Goal: Task Accomplishment & Management: Manage account settings

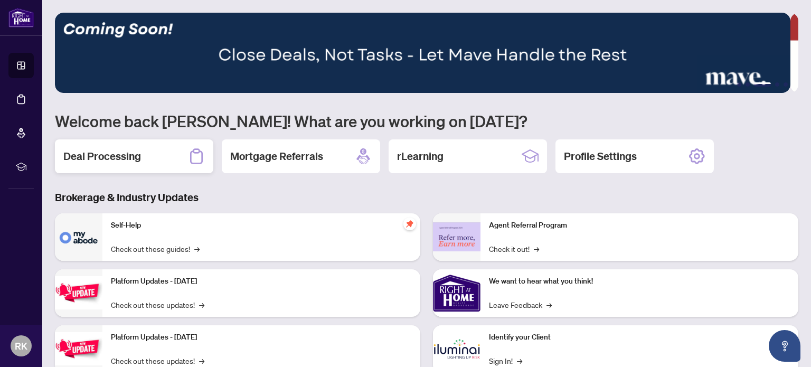
click at [104, 158] on h2 "Deal Processing" at bounding box center [102, 156] width 78 height 15
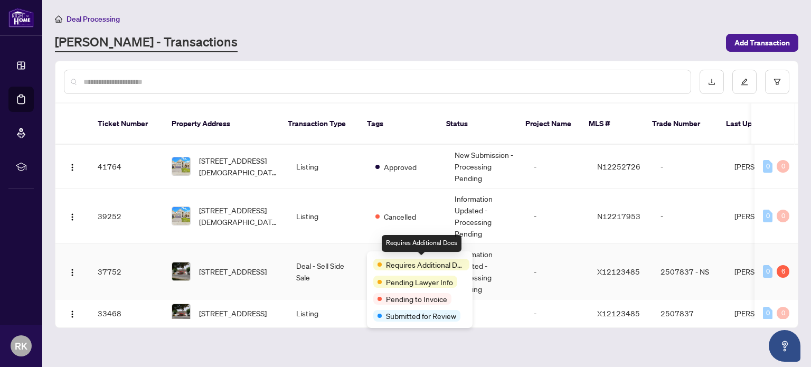
click at [394, 263] on span "Requires Additional Docs" at bounding box center [425, 265] width 79 height 12
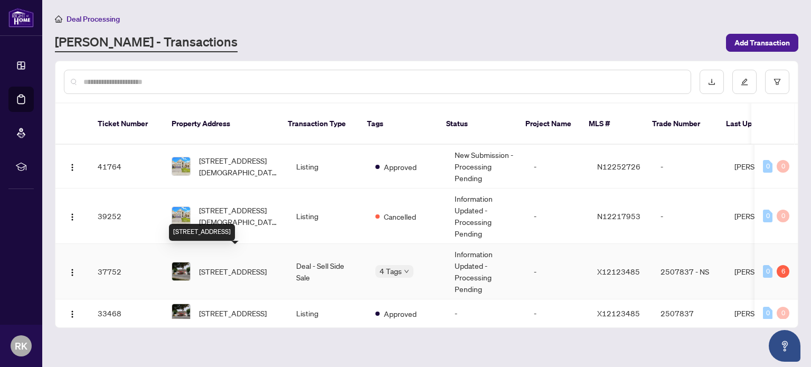
click at [219, 266] on span "2817 County 40 Rd, Quinte West, Ontario K0K 3M0, Canada" at bounding box center [233, 272] width 68 height 12
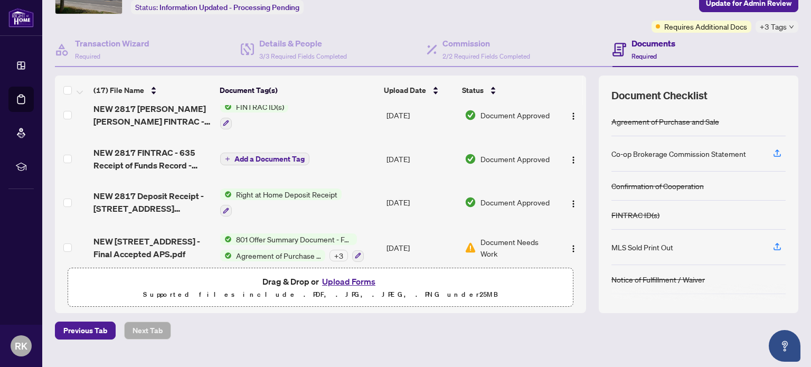
scroll to position [91, 0]
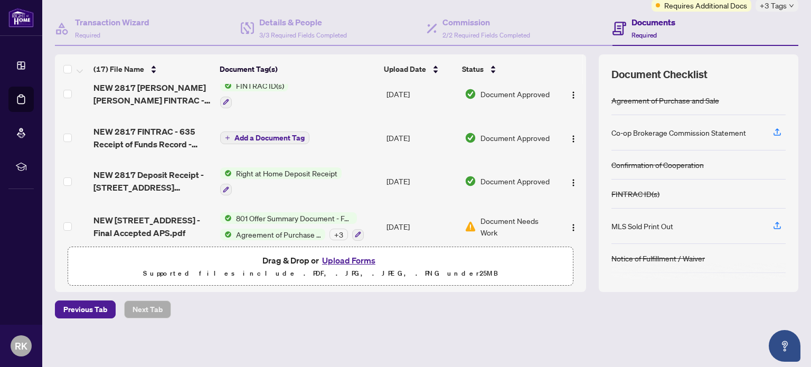
click at [341, 259] on button "Upload Forms" at bounding box center [349, 261] width 60 height 14
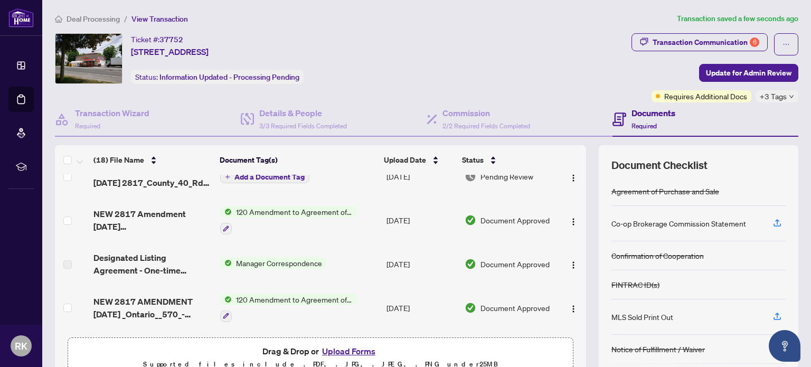
scroll to position [0, 0]
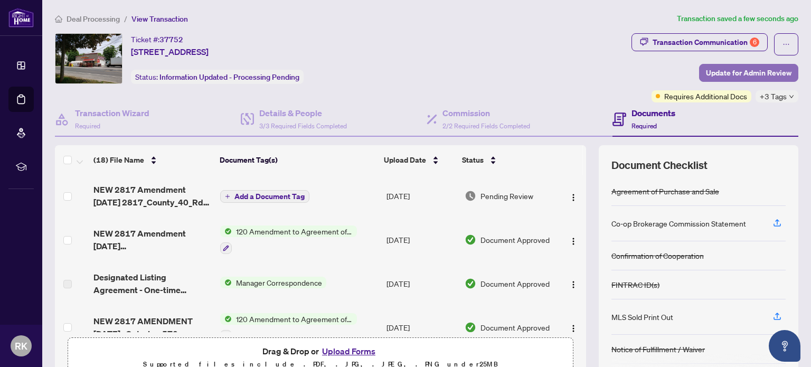
click at [736, 73] on span "Update for Admin Review" at bounding box center [749, 72] width 86 height 17
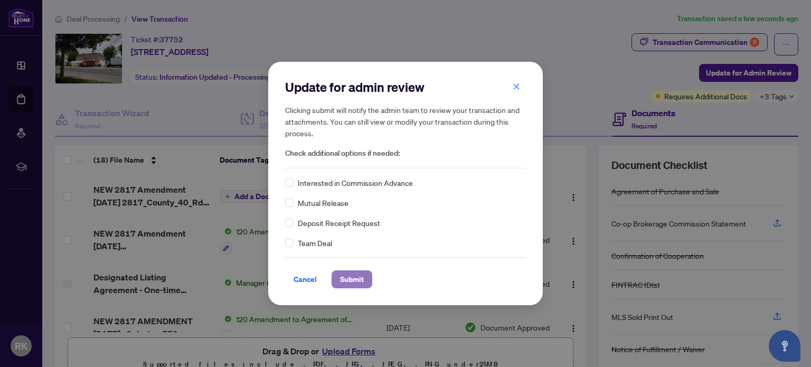
click at [341, 278] on span "Submit" at bounding box center [352, 279] width 24 height 17
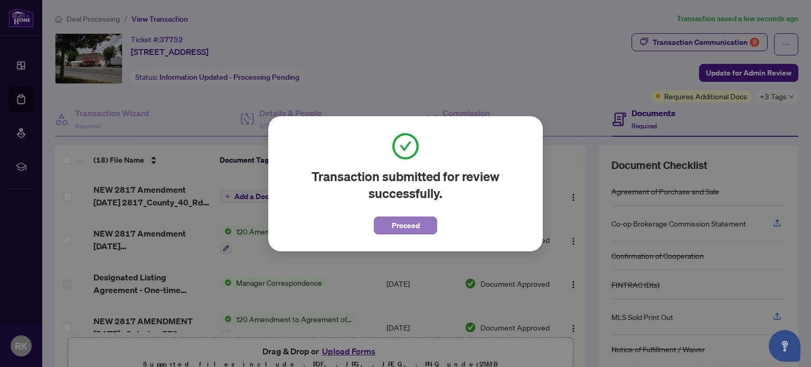
click at [404, 226] on span "Proceed" at bounding box center [406, 225] width 28 height 17
